Goal: Task Accomplishment & Management: Manage account settings

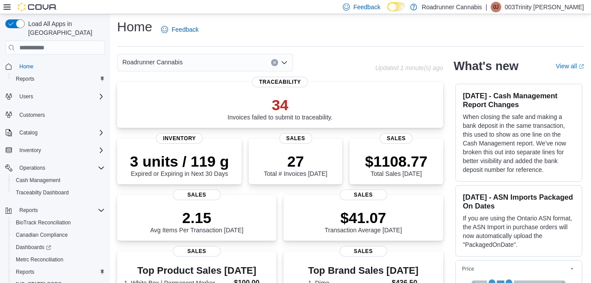
scroll to position [5, 0]
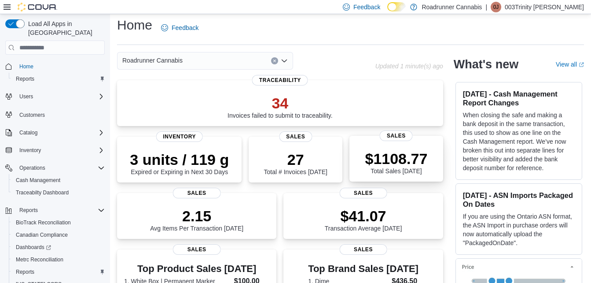
click at [410, 156] on p "$1108.77" at bounding box center [396, 159] width 63 height 18
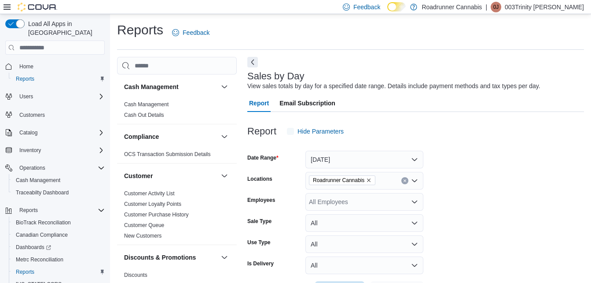
scroll to position [20, 0]
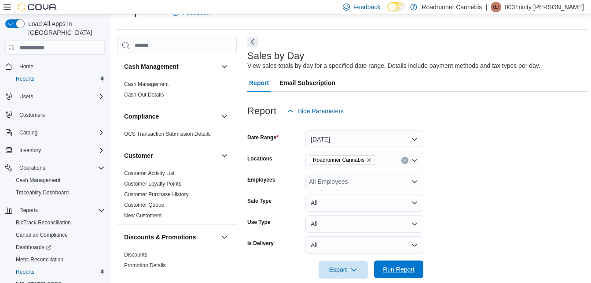
click at [405, 263] on span "Run Report" at bounding box center [398, 269] width 39 height 18
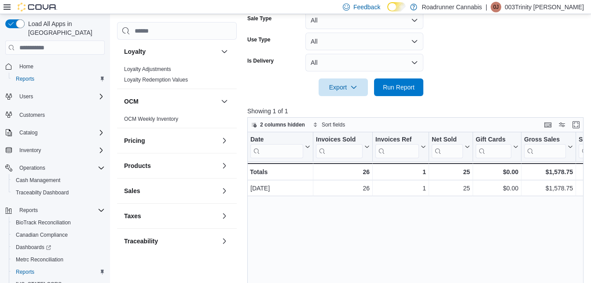
scroll to position [447, 0]
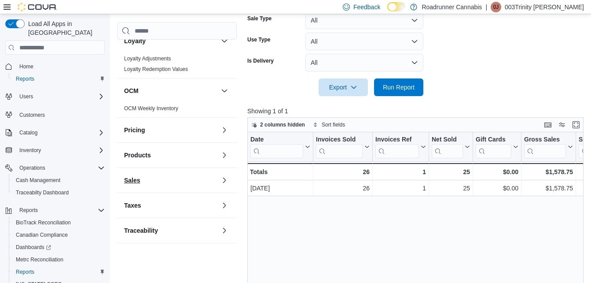
click at [209, 177] on button "Sales" at bounding box center [170, 180] width 93 height 9
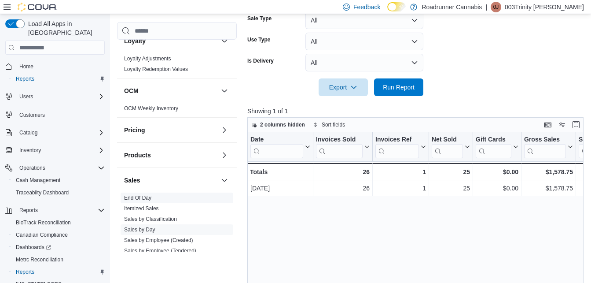
click at [139, 195] on link "End Of Day" at bounding box center [137, 198] width 27 height 6
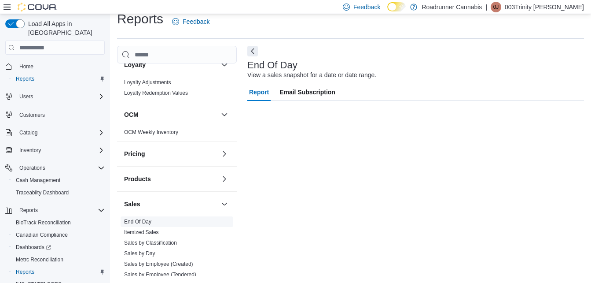
scroll to position [11, 0]
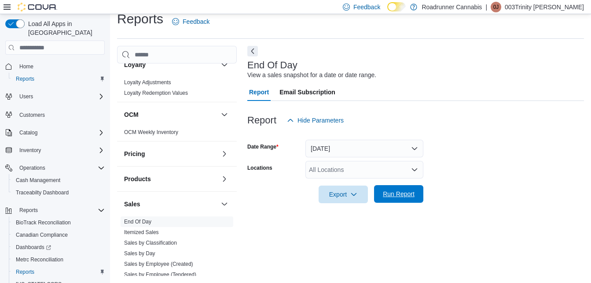
click at [407, 191] on span "Run Report" at bounding box center [399, 193] width 32 height 9
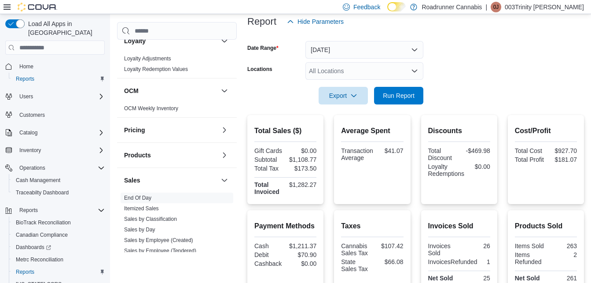
scroll to position [110, 0]
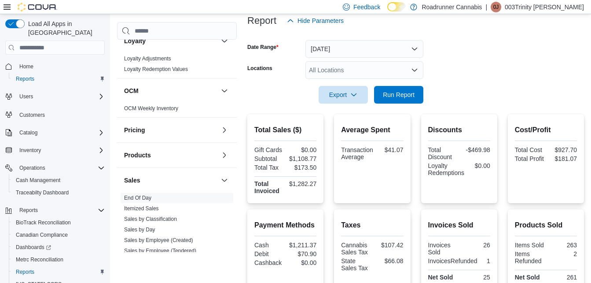
click at [512, 56] on form "Date Range Today Locations All Locations Export Run Report" at bounding box center [415, 66] width 337 height 74
click at [5, 9] on icon at bounding box center [7, 6] width 7 height 5
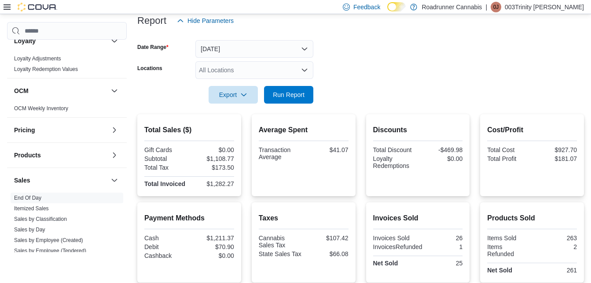
click at [3, 7] on div "Feedback Dark Mode Roadrunner Cannabis | 0J 003Trinity Jackson" at bounding box center [295, 7] width 591 height 14
click at [6, 6] on icon at bounding box center [7, 7] width 7 height 7
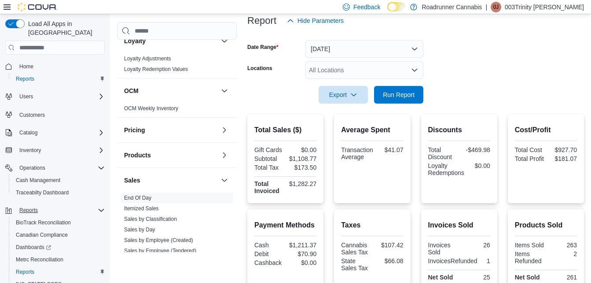
click at [103, 206] on icon "Complex example" at bounding box center [101, 209] width 7 height 7
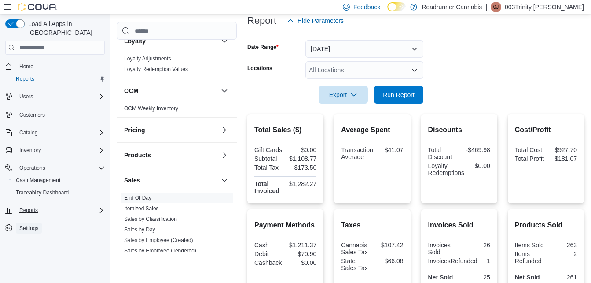
click at [33, 225] on span "Settings" at bounding box center [28, 228] width 19 height 7
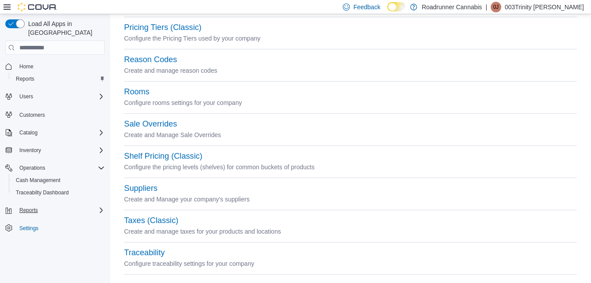
scroll to position [433, 0]
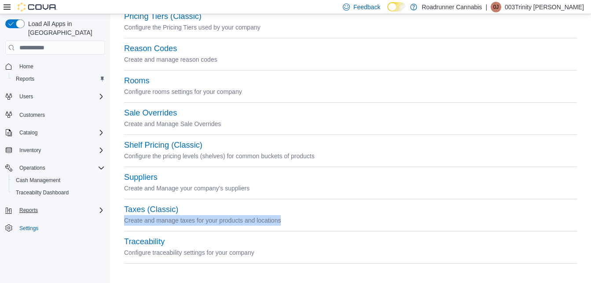
drag, startPoint x: 589, startPoint y: 219, endPoint x: 589, endPoint y: 210, distance: 9.2
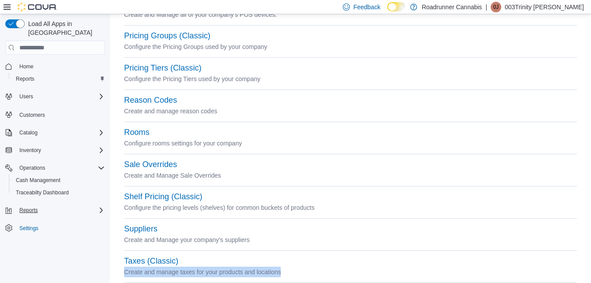
scroll to position [357, 0]
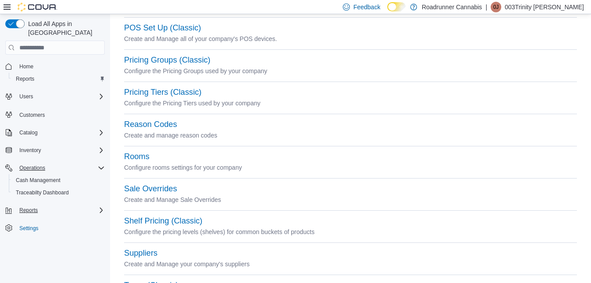
click at [103, 166] on icon "Complex example" at bounding box center [101, 167] width 5 height 3
click at [98, 93] on icon "Complex example" at bounding box center [101, 96] width 7 height 7
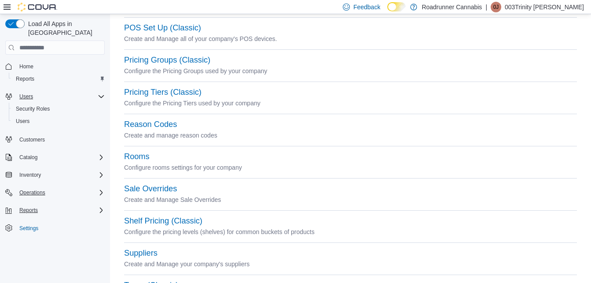
click at [98, 93] on icon "Complex example" at bounding box center [101, 96] width 7 height 7
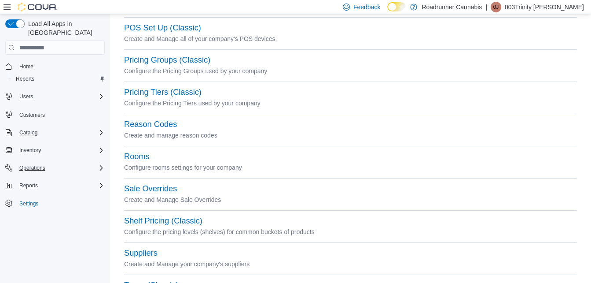
click at [100, 129] on icon "Complex example" at bounding box center [101, 131] width 3 height 5
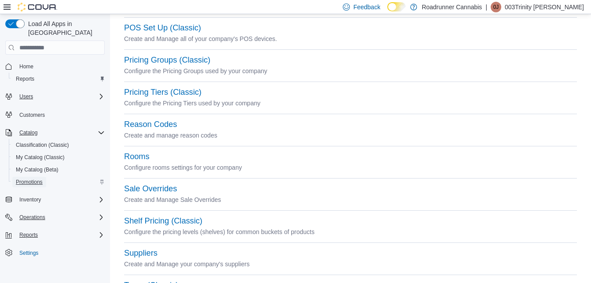
click at [41, 178] on span "Promotions" at bounding box center [29, 181] width 27 height 7
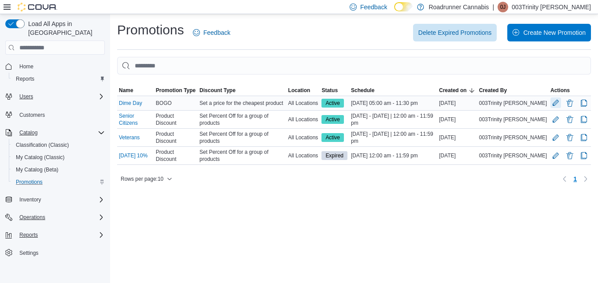
click at [555, 103] on button "Edit Promotion" at bounding box center [555, 102] width 11 height 11
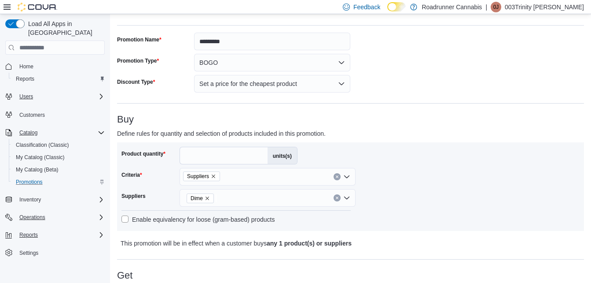
scroll to position [26, 0]
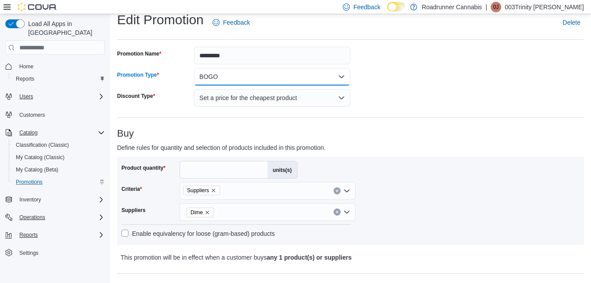
click at [342, 73] on button "BOGO" at bounding box center [272, 77] width 156 height 18
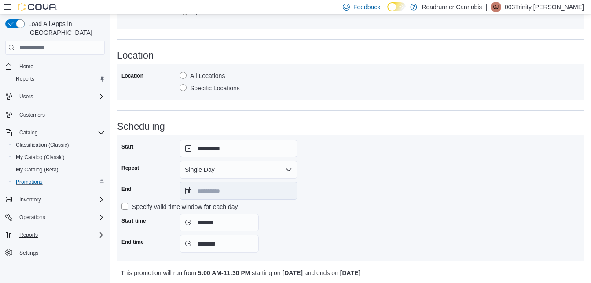
scroll to position [495, 0]
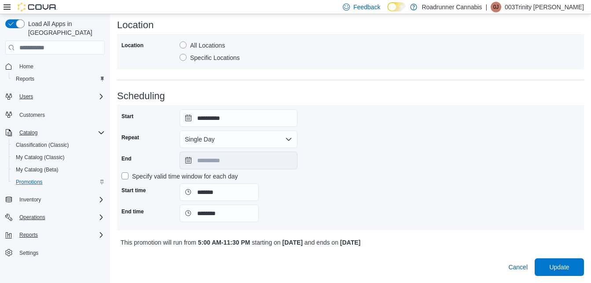
click at [125, 177] on label "Specify valid time window for each day" at bounding box center [180, 176] width 116 height 11
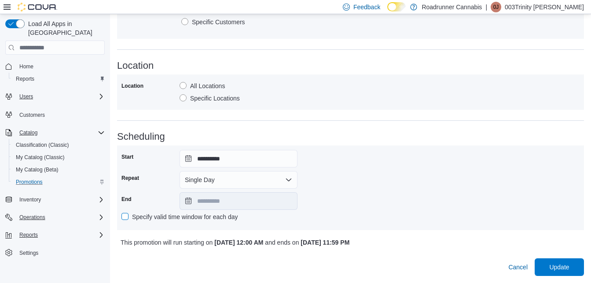
scroll to position [441, 0]
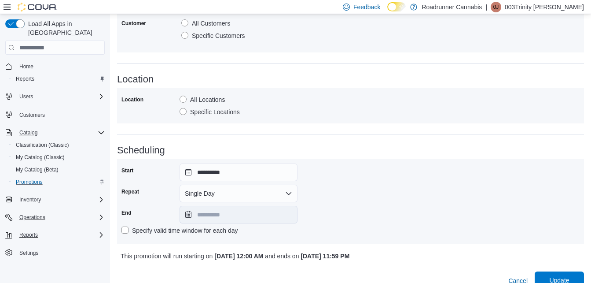
click at [560, 280] on span "Update" at bounding box center [559, 280] width 20 height 9
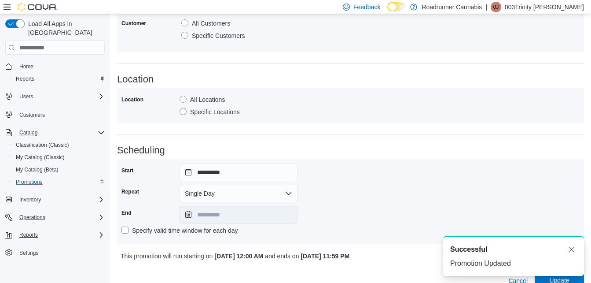
scroll to position [0, 0]
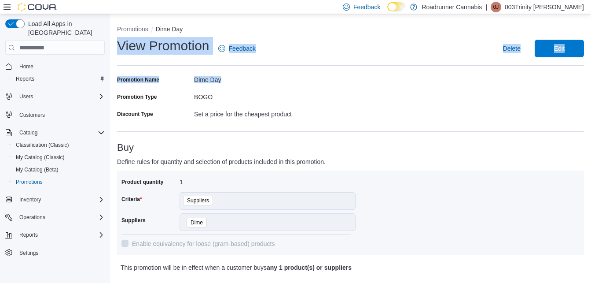
drag, startPoint x: 570, startPoint y: 83, endPoint x: 563, endPoint y: 65, distance: 19.1
drag, startPoint x: 563, startPoint y: 65, endPoint x: 552, endPoint y: 55, distance: 14.7
click at [552, 55] on span "Edit" at bounding box center [559, 48] width 39 height 18
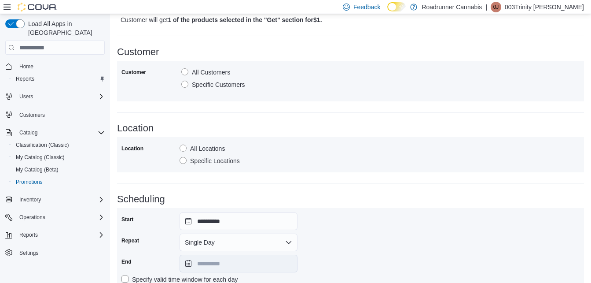
scroll to position [391, 0]
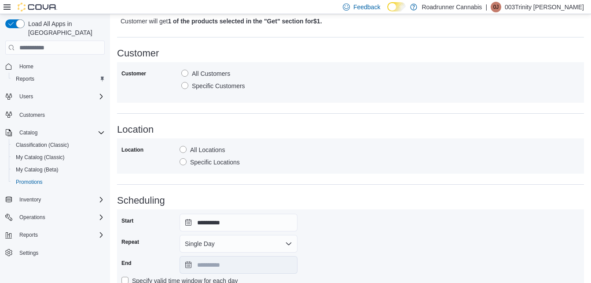
click at [184, 87] on label "Specific Customers" at bounding box center [213, 86] width 64 height 11
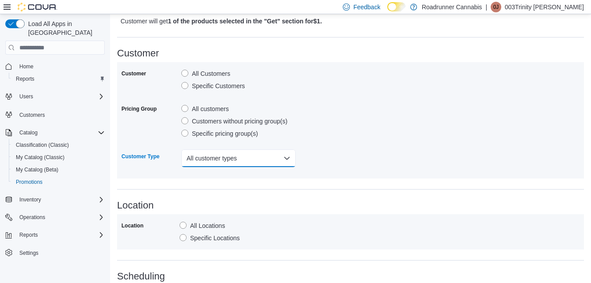
click at [229, 157] on button "All customer types" at bounding box center [238, 158] width 114 height 18
click at [278, 158] on button "All customer types" at bounding box center [238, 158] width 114 height 18
click at [185, 119] on label "Customers without pricing group(s)" at bounding box center [234, 121] width 106 height 11
click at [254, 163] on button "All customer types" at bounding box center [238, 158] width 114 height 18
click at [264, 160] on button "All customer types" at bounding box center [238, 158] width 114 height 18
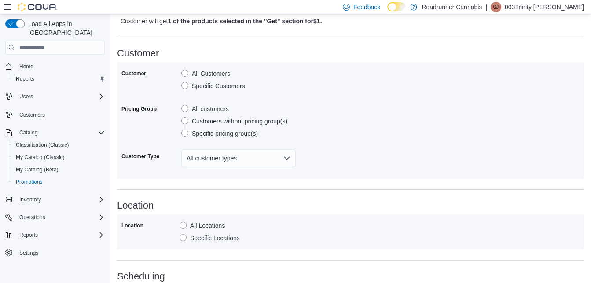
click at [185, 134] on label "Specific pricing group(s)" at bounding box center [219, 133] width 77 height 11
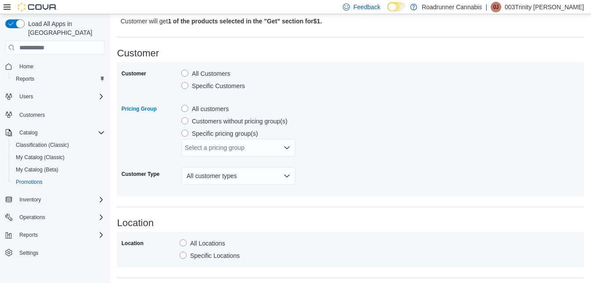
click at [266, 150] on div "Select a pricing group" at bounding box center [238, 148] width 114 height 18
click at [278, 150] on div "Select a pricing group" at bounding box center [238, 148] width 114 height 18
click at [288, 150] on icon "Close list of options" at bounding box center [287, 147] width 7 height 7
click at [186, 107] on label "All customers" at bounding box center [205, 108] width 48 height 11
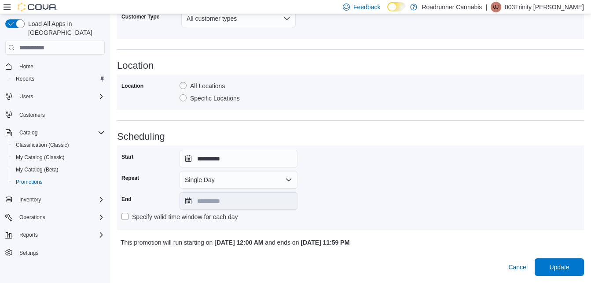
scroll to position [524, 0]
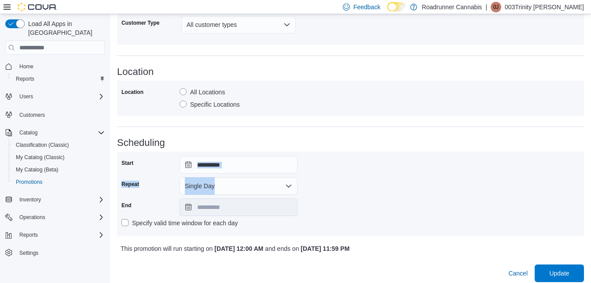
drag, startPoint x: 587, startPoint y: 190, endPoint x: 584, endPoint y: 158, distance: 31.8
click at [584, 158] on div "**********" at bounding box center [350, 193] width 467 height 85
drag, startPoint x: 584, startPoint y: 158, endPoint x: 591, endPoint y: 200, distance: 42.8
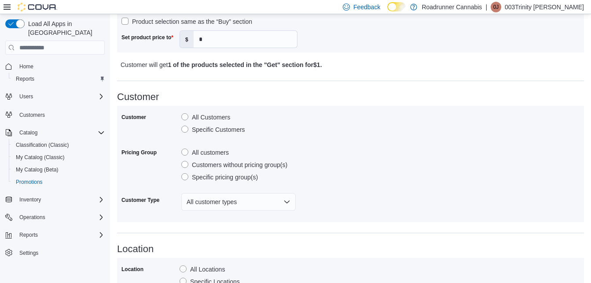
scroll to position [312, 0]
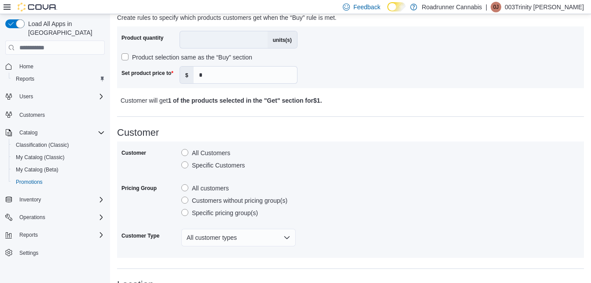
click at [188, 152] on label "All Customers" at bounding box center [205, 152] width 49 height 11
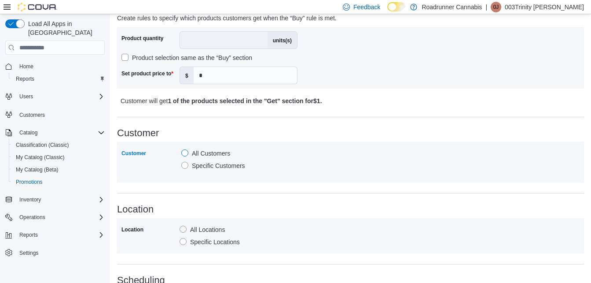
scroll to position [309, 0]
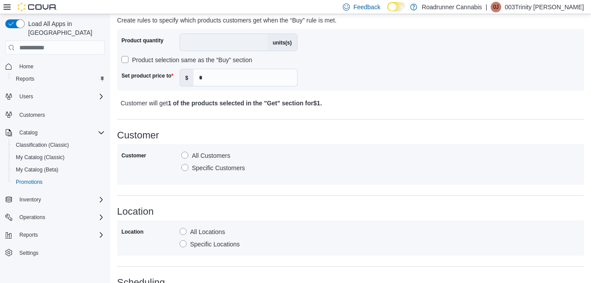
click at [187, 169] on label "Specific Customers" at bounding box center [213, 167] width 64 height 11
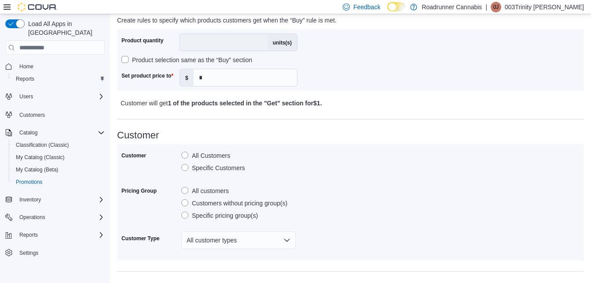
click at [185, 158] on label "All Customers" at bounding box center [205, 155] width 49 height 11
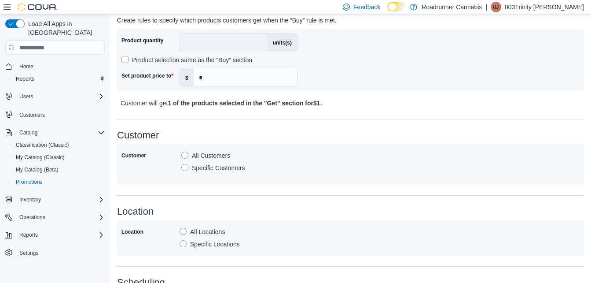
click at [185, 166] on label "Specific Customers" at bounding box center [213, 167] width 64 height 11
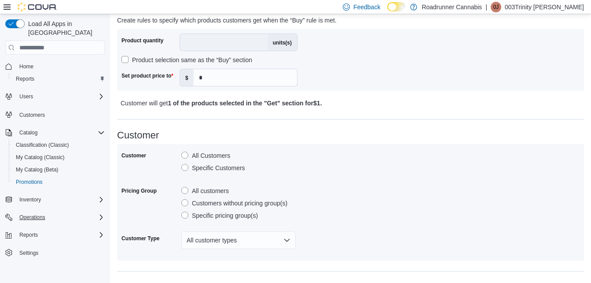
click at [99, 214] on icon "Complex example" at bounding box center [101, 217] width 7 height 7
click at [184, 202] on label "Customers without pricing group(s)" at bounding box center [234, 203] width 106 height 11
click at [189, 217] on label "Specific pricing group(s)" at bounding box center [219, 215] width 77 height 11
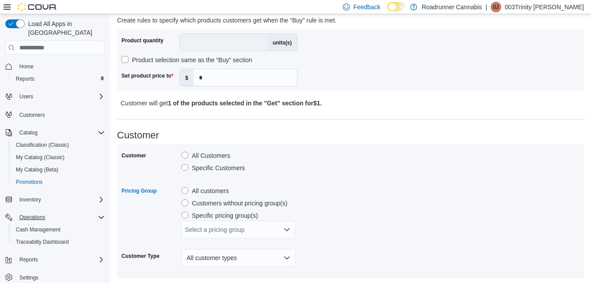
click at [218, 232] on div "Select a pricing group" at bounding box center [238, 230] width 114 height 18
click at [286, 230] on icon "Close list of options" at bounding box center [286, 229] width 5 height 3
click at [185, 189] on label "All customers" at bounding box center [205, 190] width 48 height 11
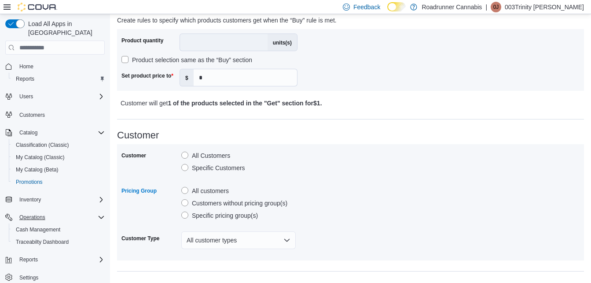
click at [182, 151] on label "All Customers" at bounding box center [205, 155] width 49 height 11
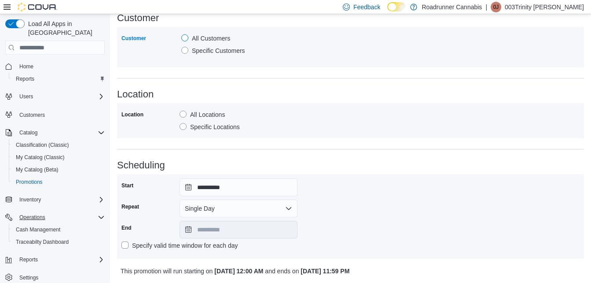
scroll to position [455, 0]
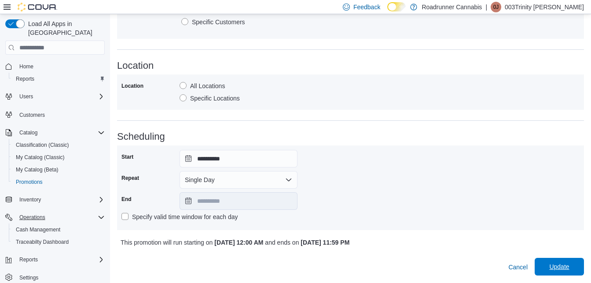
click at [559, 264] on span "Update" at bounding box center [559, 266] width 20 height 9
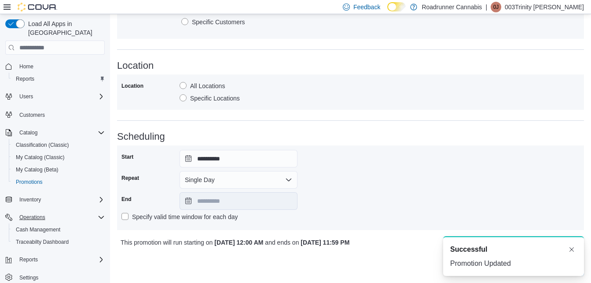
scroll to position [0, 0]
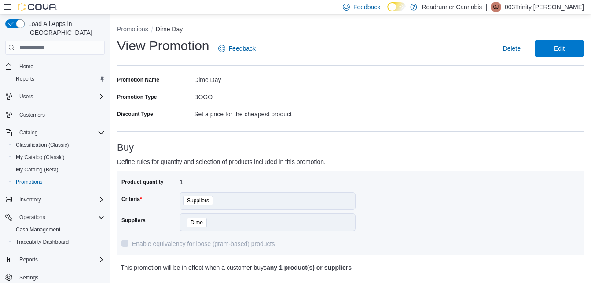
click at [98, 129] on icon "Complex example" at bounding box center [101, 132] width 7 height 7
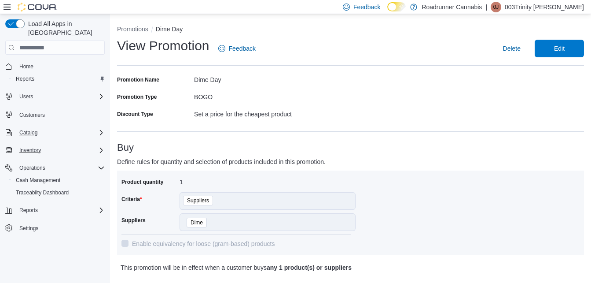
click at [97, 145] on div "Inventory" at bounding box center [60, 150] width 89 height 11
